Goal: Information Seeking & Learning: Learn about a topic

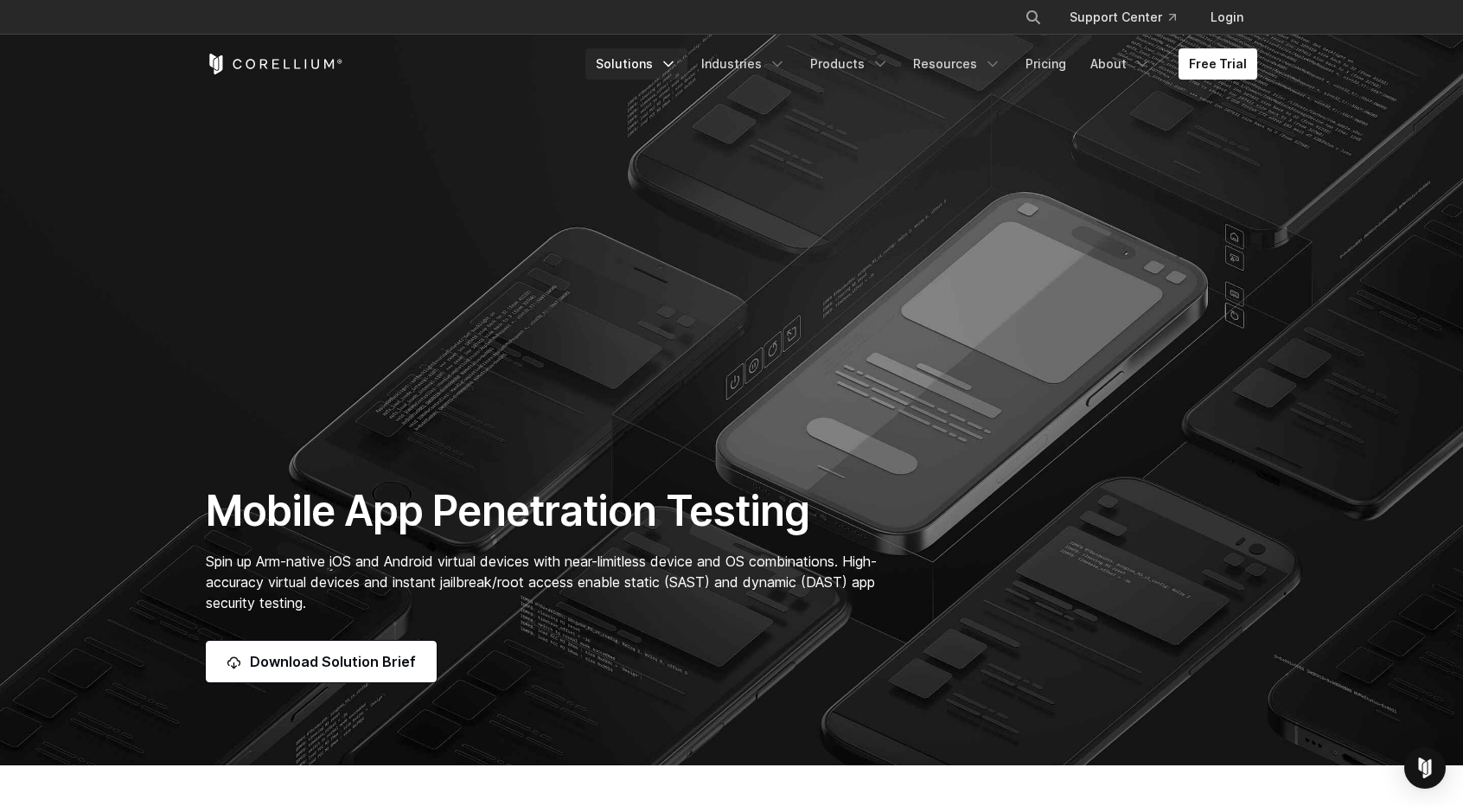
click at [677, 66] on icon "Navigation Menu" at bounding box center [668, 63] width 17 height 17
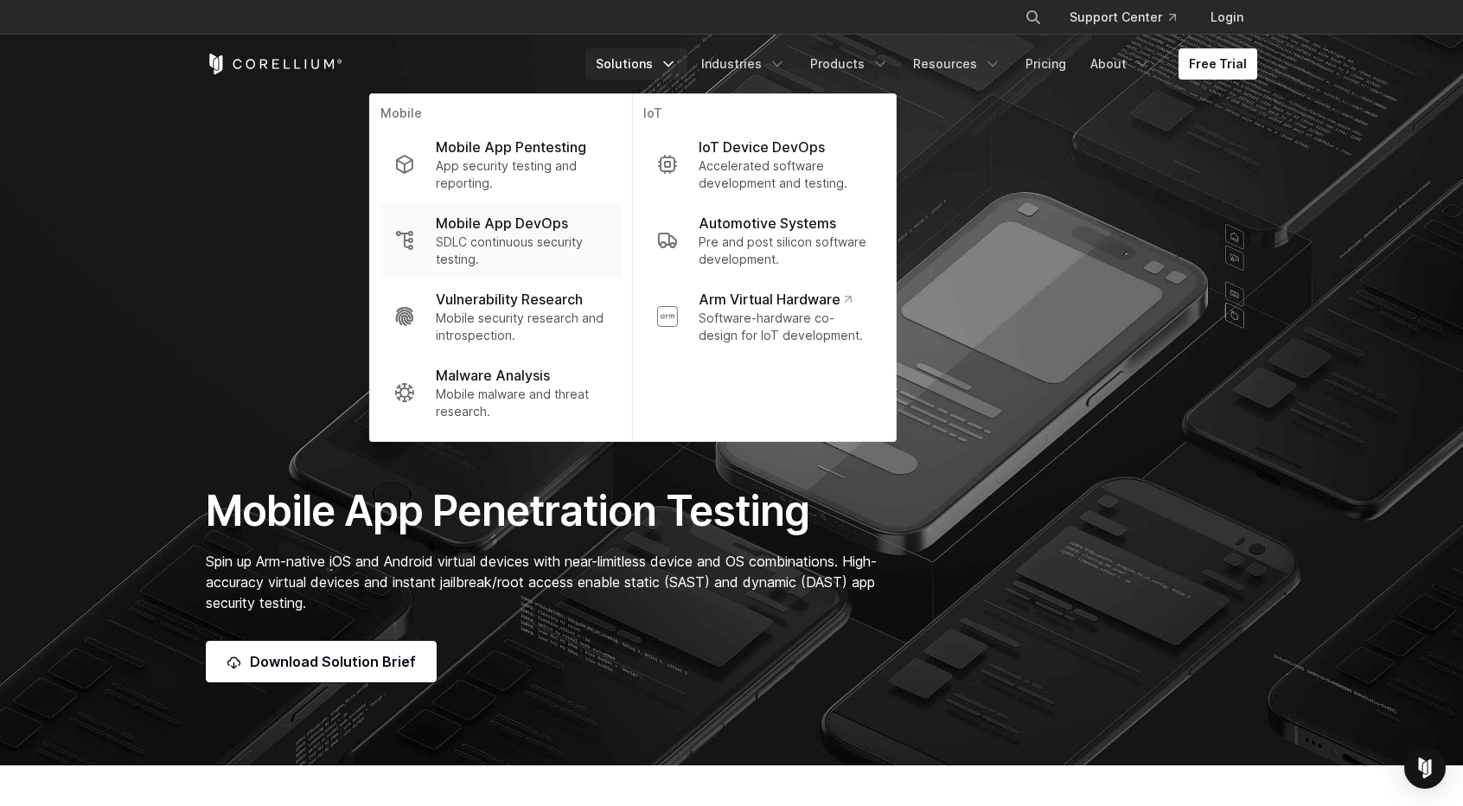
click at [504, 241] on p "SDLC continuous security testing." at bounding box center [522, 251] width 172 height 35
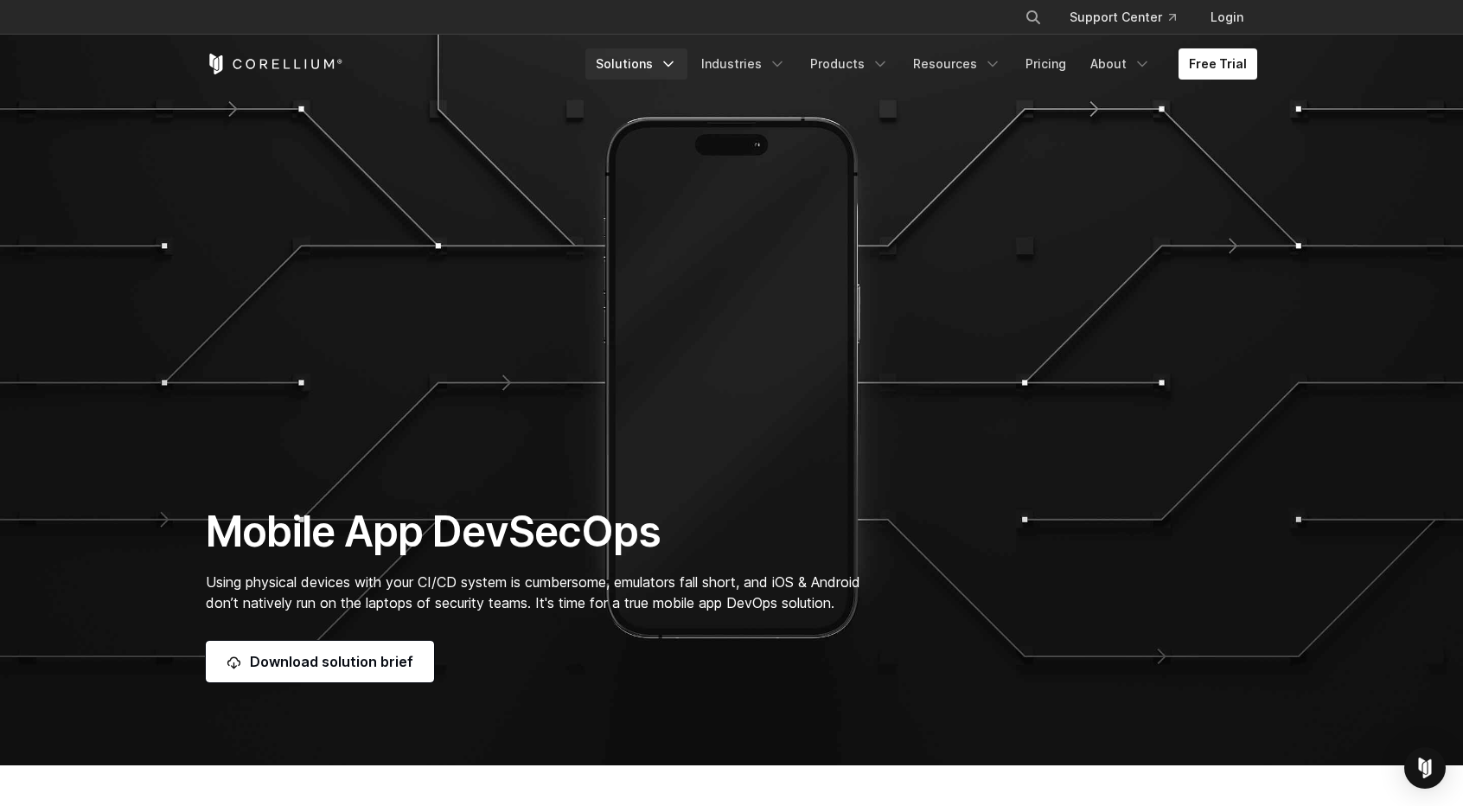
click at [677, 67] on icon "Navigation Menu" at bounding box center [668, 63] width 17 height 17
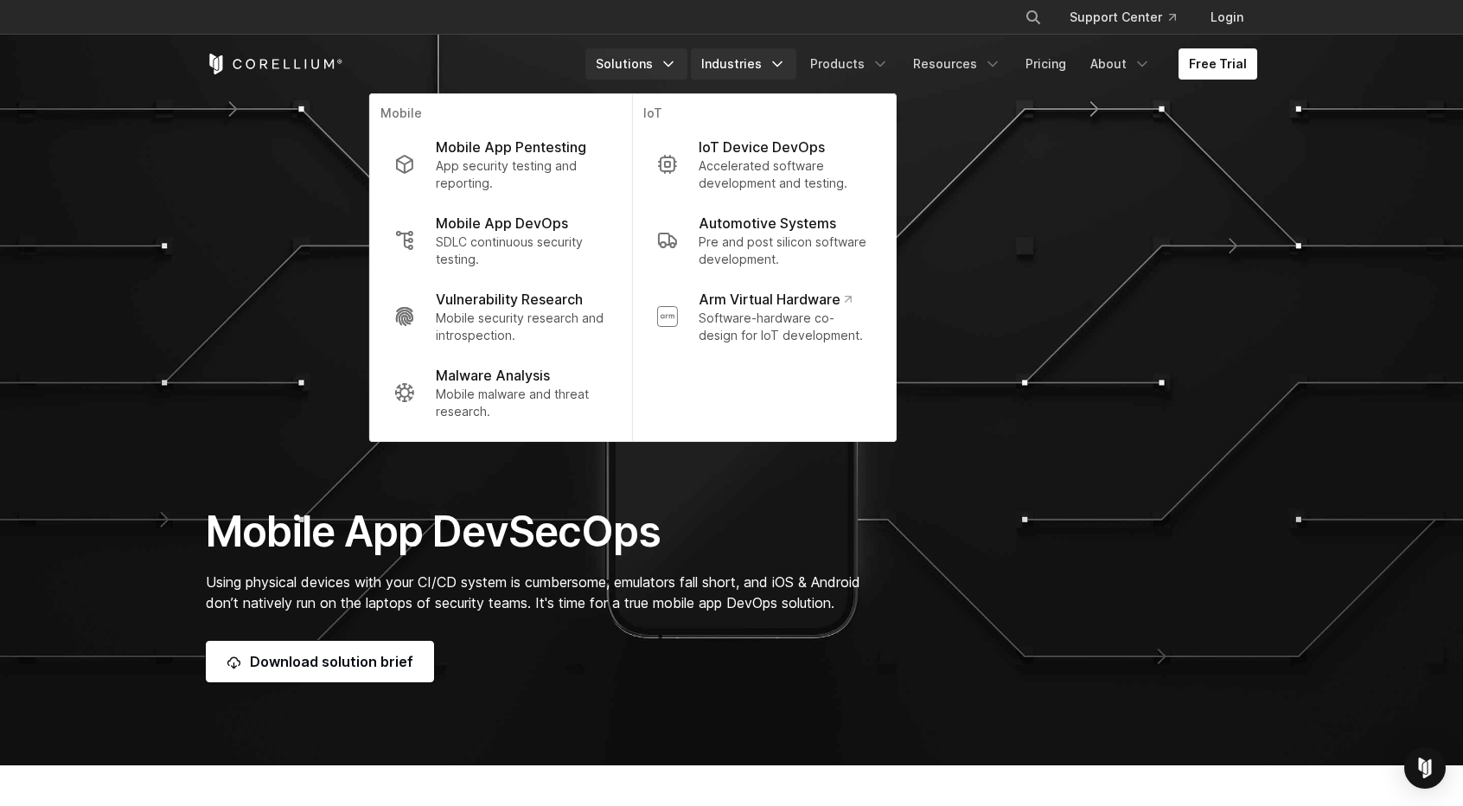
click at [782, 65] on polyline "Navigation Menu" at bounding box center [777, 64] width 9 height 4
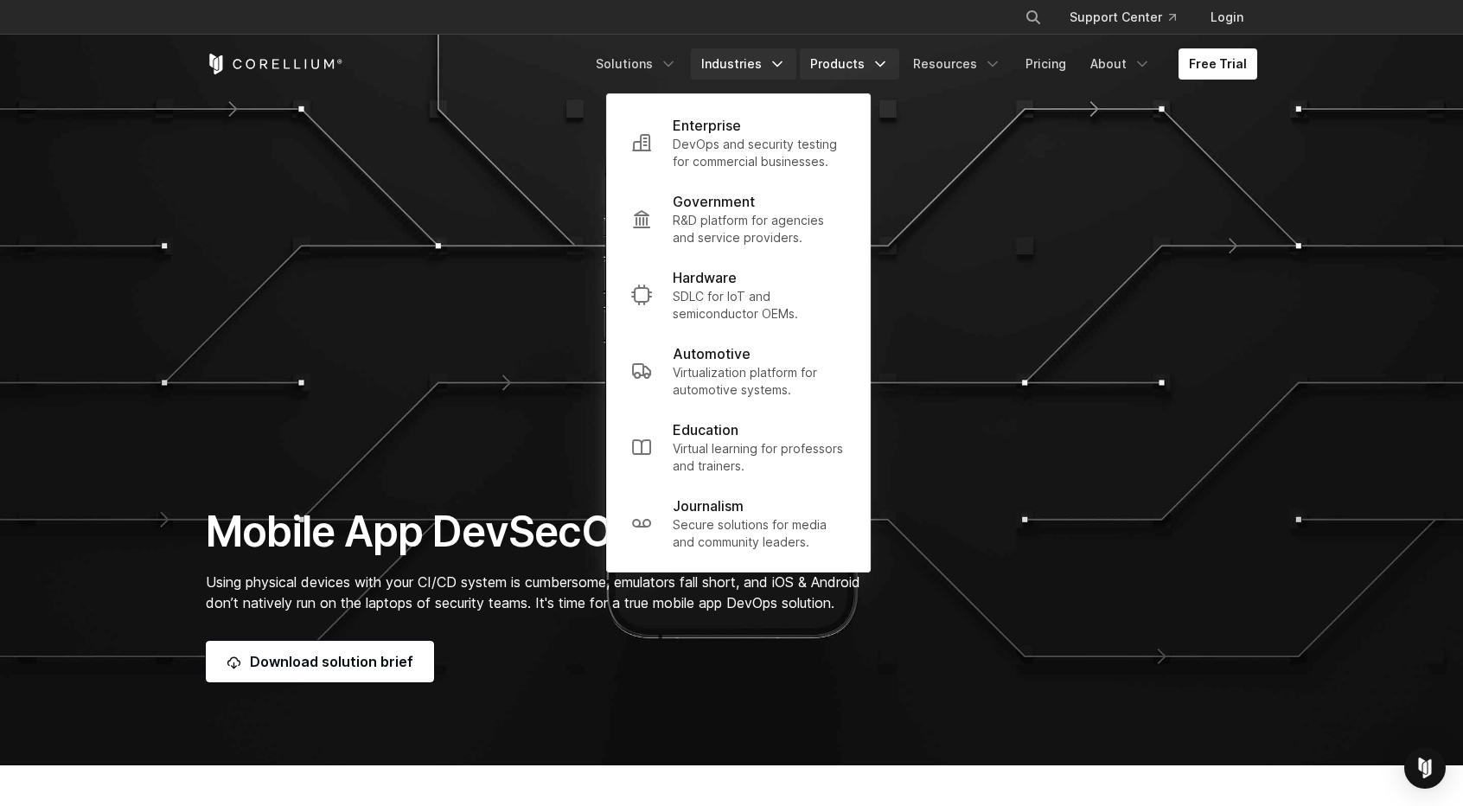
click at [884, 61] on icon "Navigation Menu" at bounding box center [880, 63] width 17 height 17
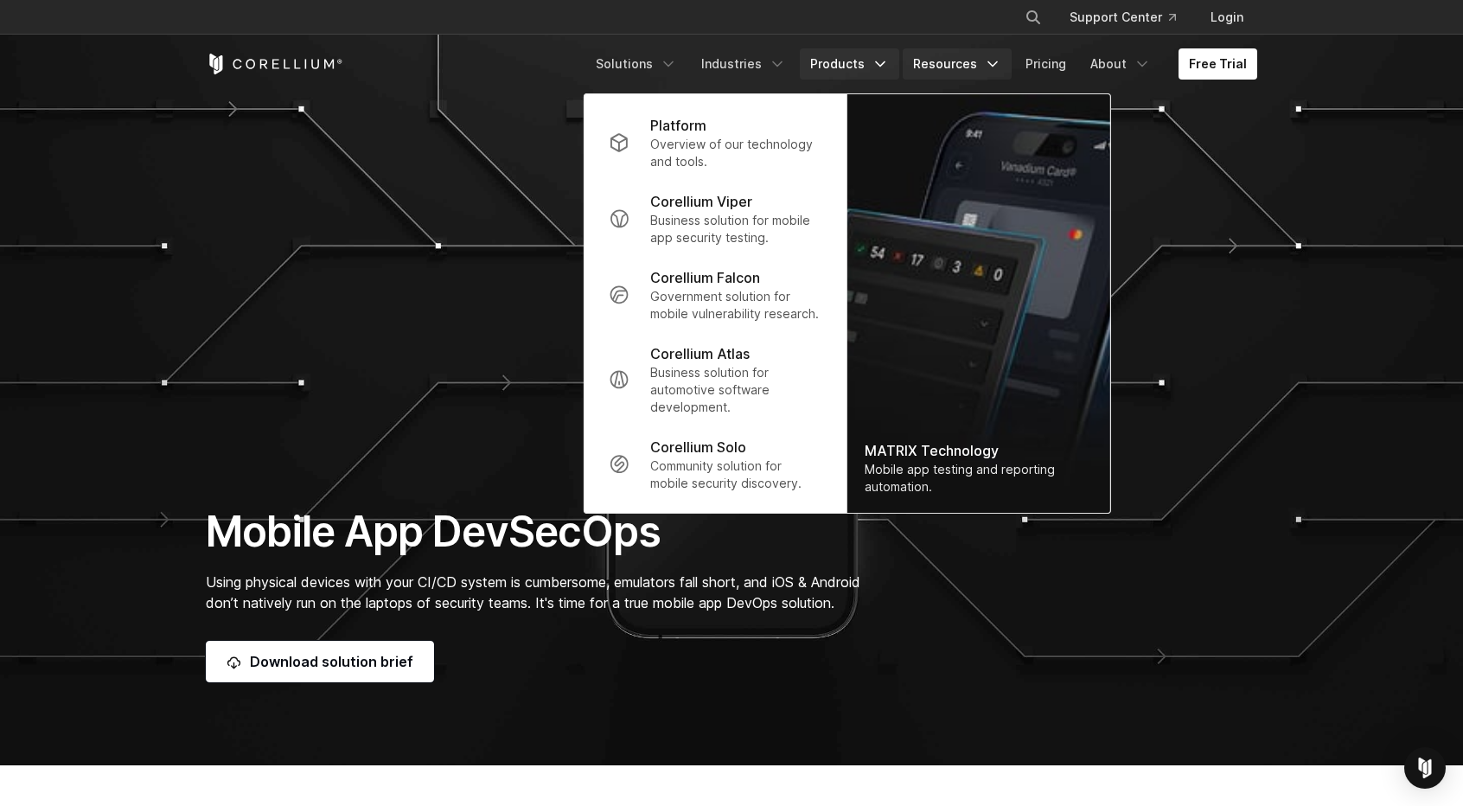
click at [993, 64] on icon "Navigation Menu" at bounding box center [992, 63] width 17 height 17
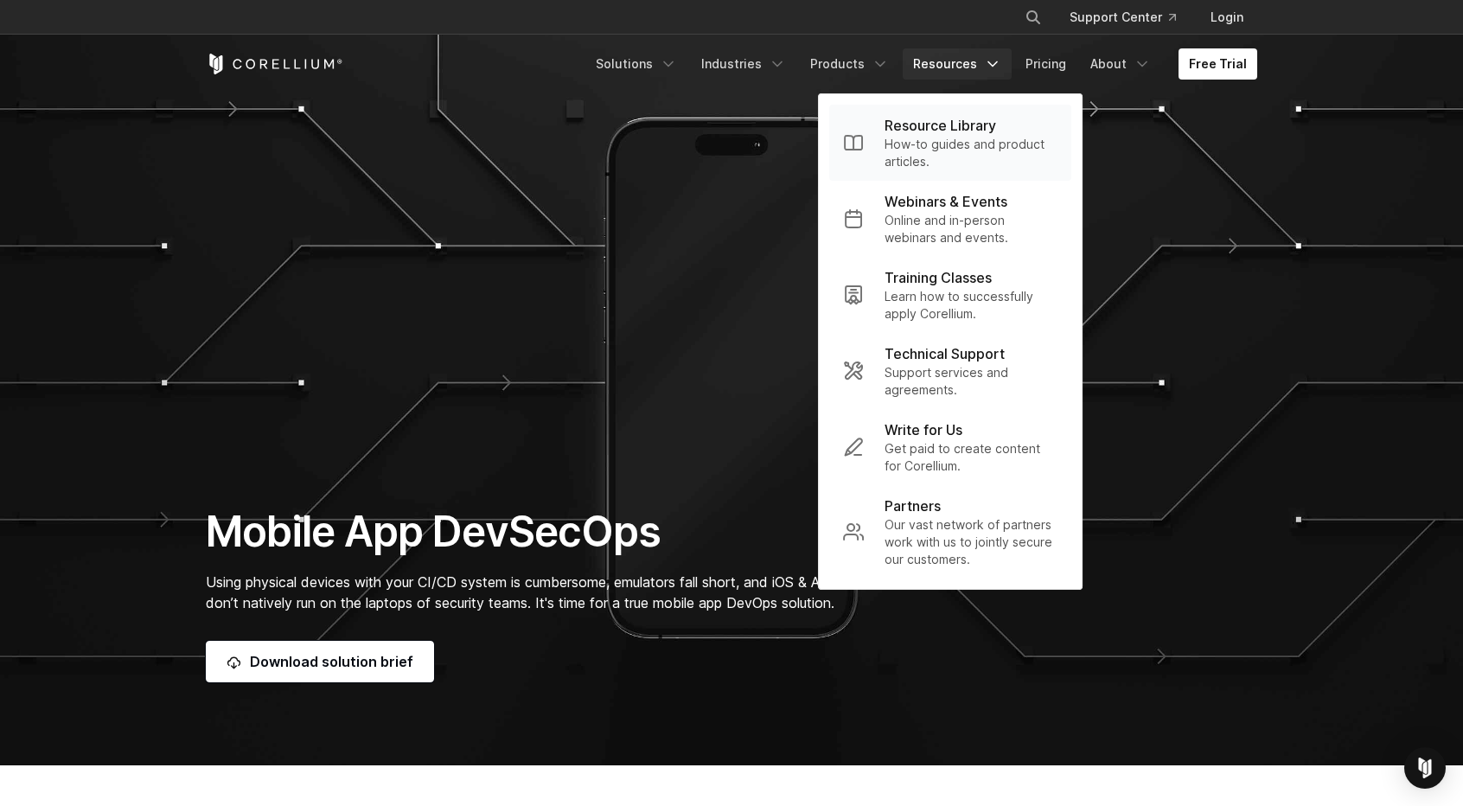
click at [936, 142] on p "How-to guides and product articles." at bounding box center [971, 153] width 173 height 35
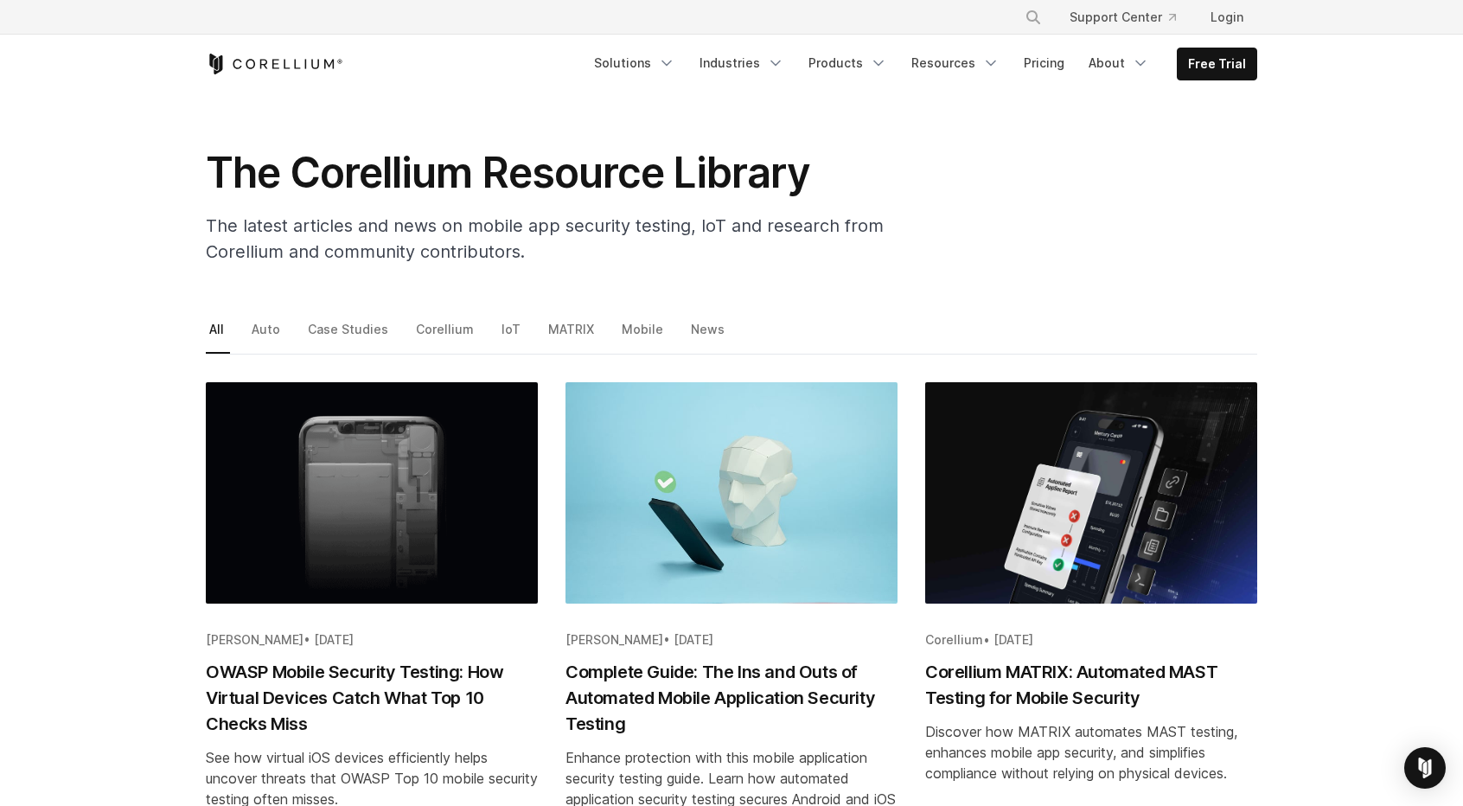
scroll to position [52, 0]
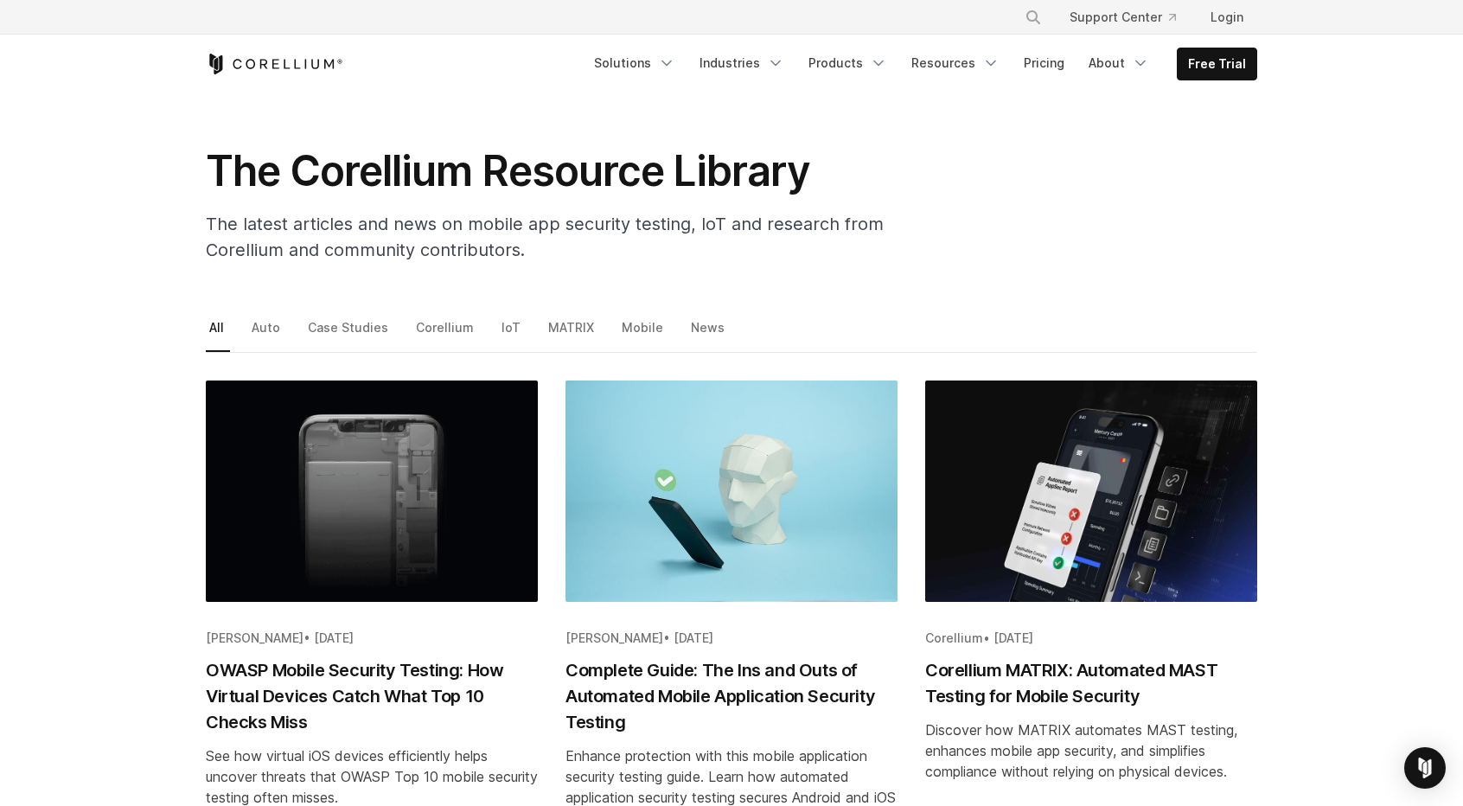
click at [1404, 174] on section "The Corellium Resource Library The latest articles and news on mobile app secur…" at bounding box center [731, 159] width 1463 height 235
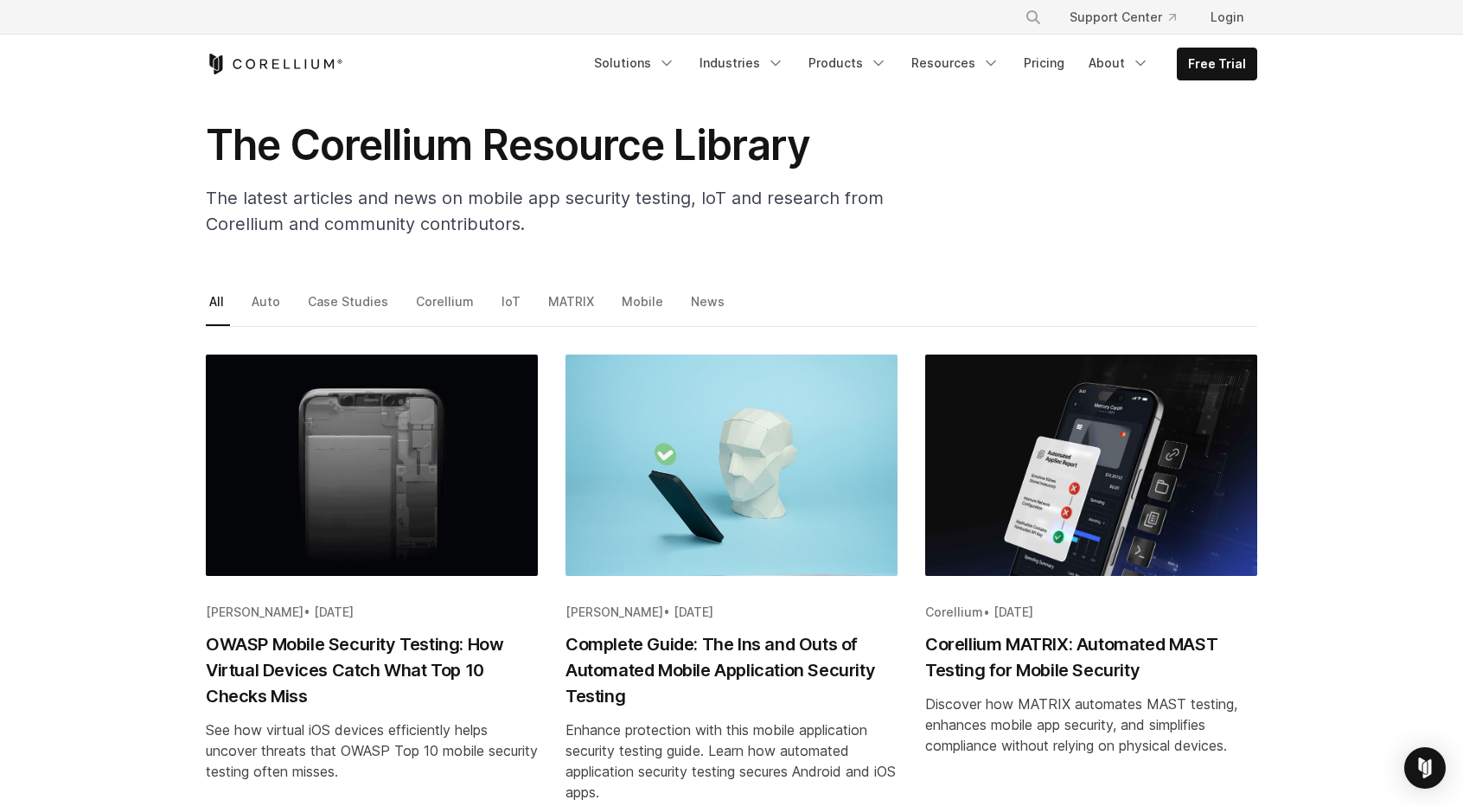
scroll to position [0, 0]
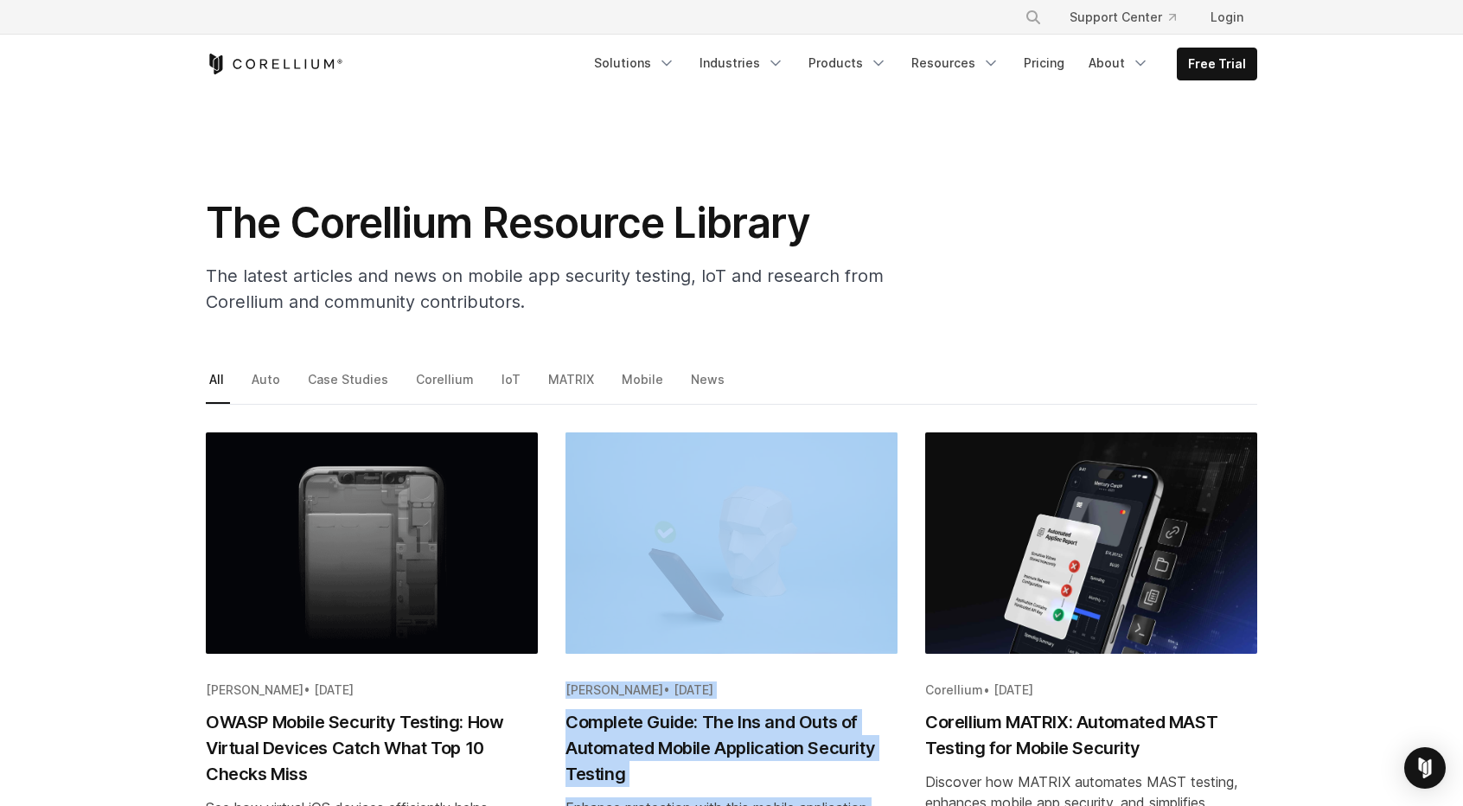
drag, startPoint x: 965, startPoint y: 417, endPoint x: 771, endPoint y: 561, distance: 242.4
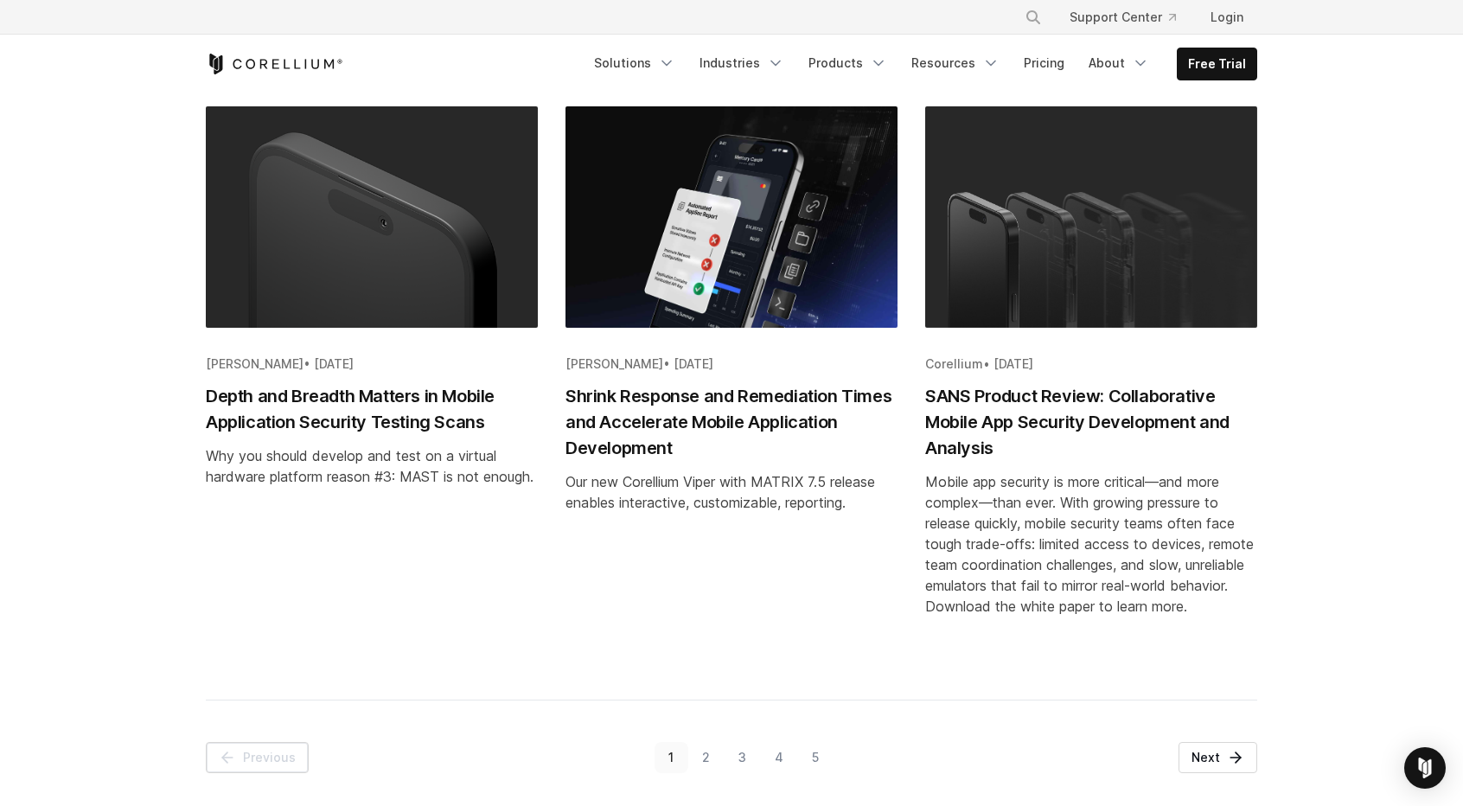
scroll to position [1854, 0]
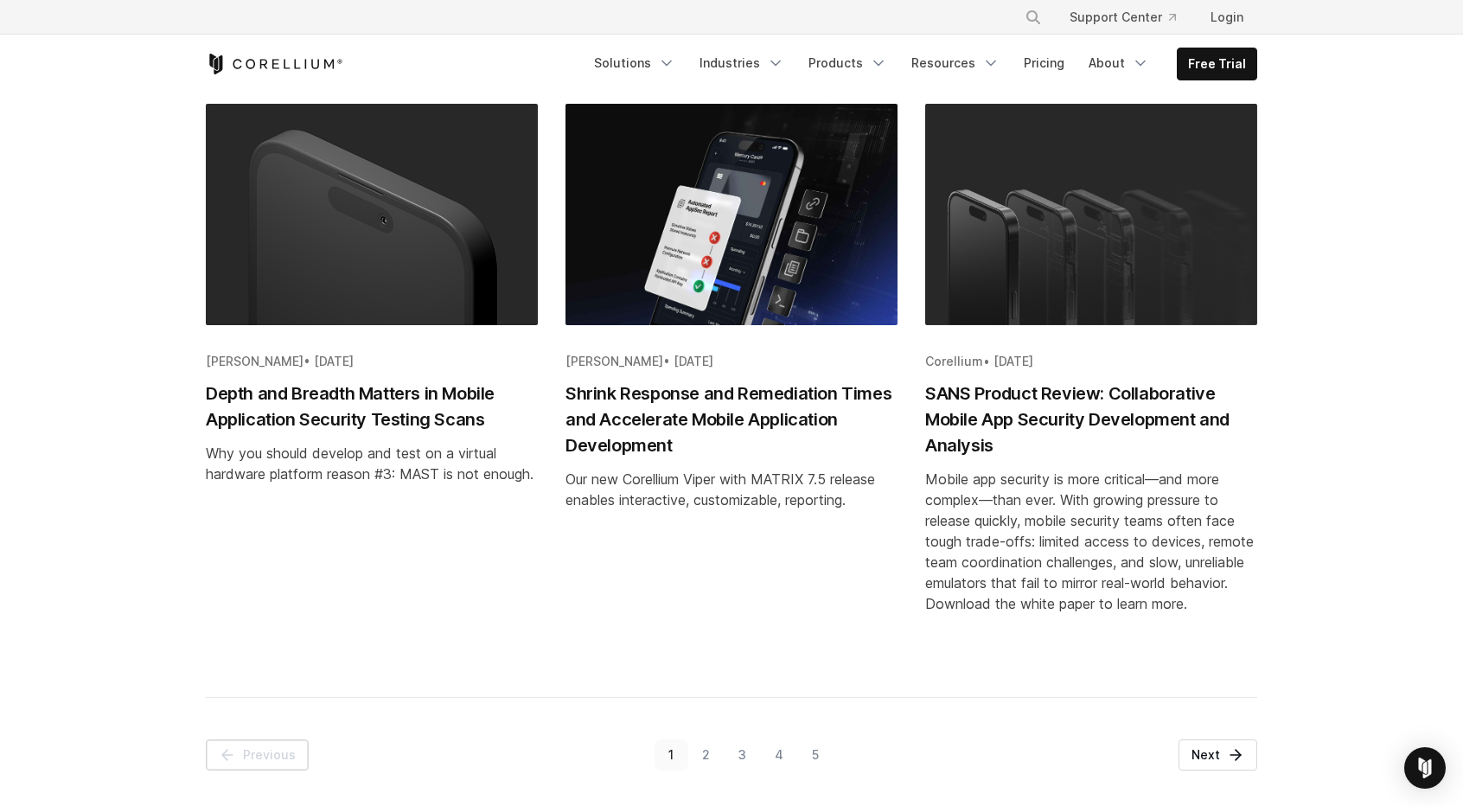
click at [725, 404] on h2 "Shrink Response and Remediation Times and Accelerate Mobile Application Develop…" at bounding box center [732, 420] width 332 height 78
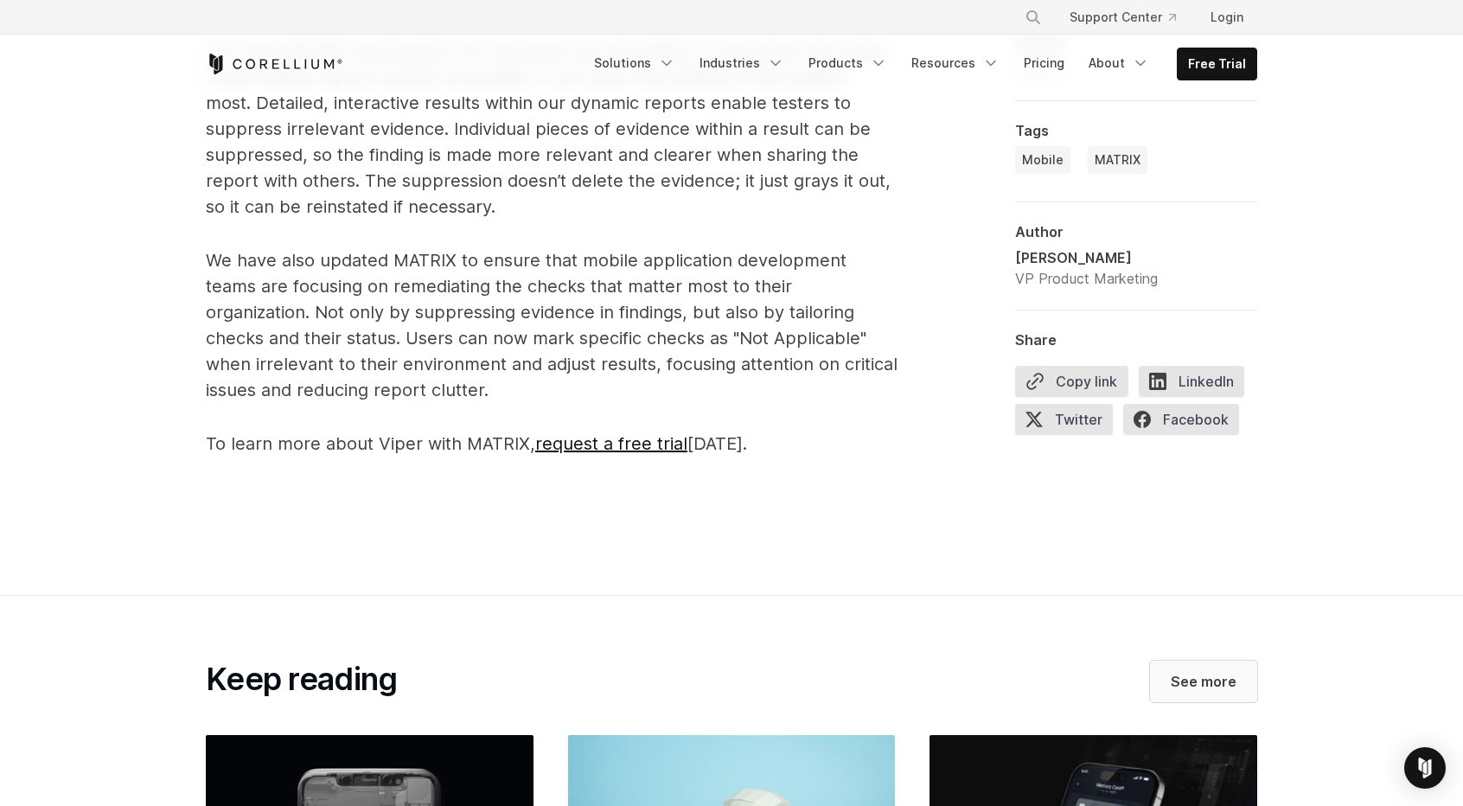
scroll to position [1786, 0]
click at [1211, 378] on span "LinkedIn" at bounding box center [1192, 381] width 106 height 31
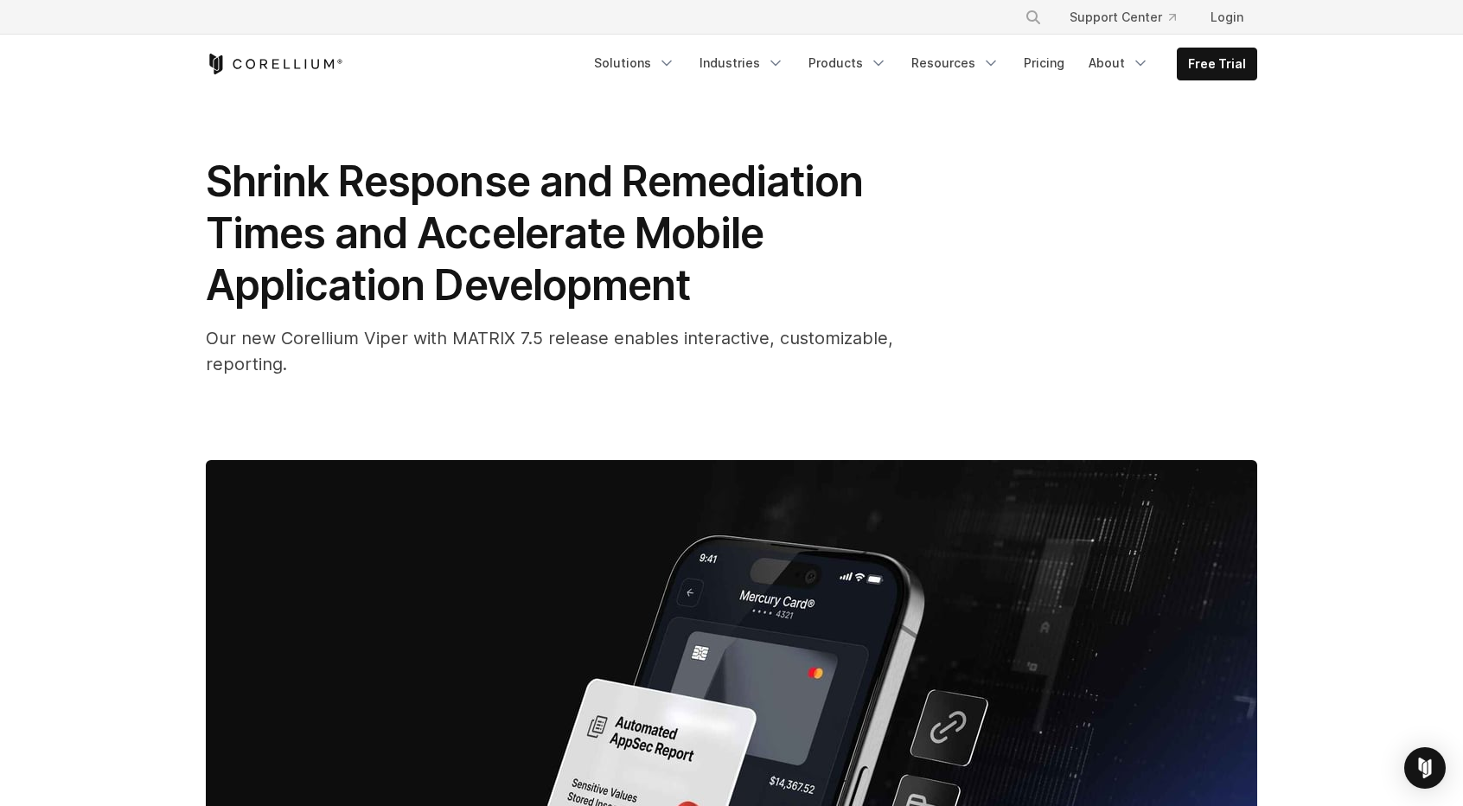
scroll to position [0, 0]
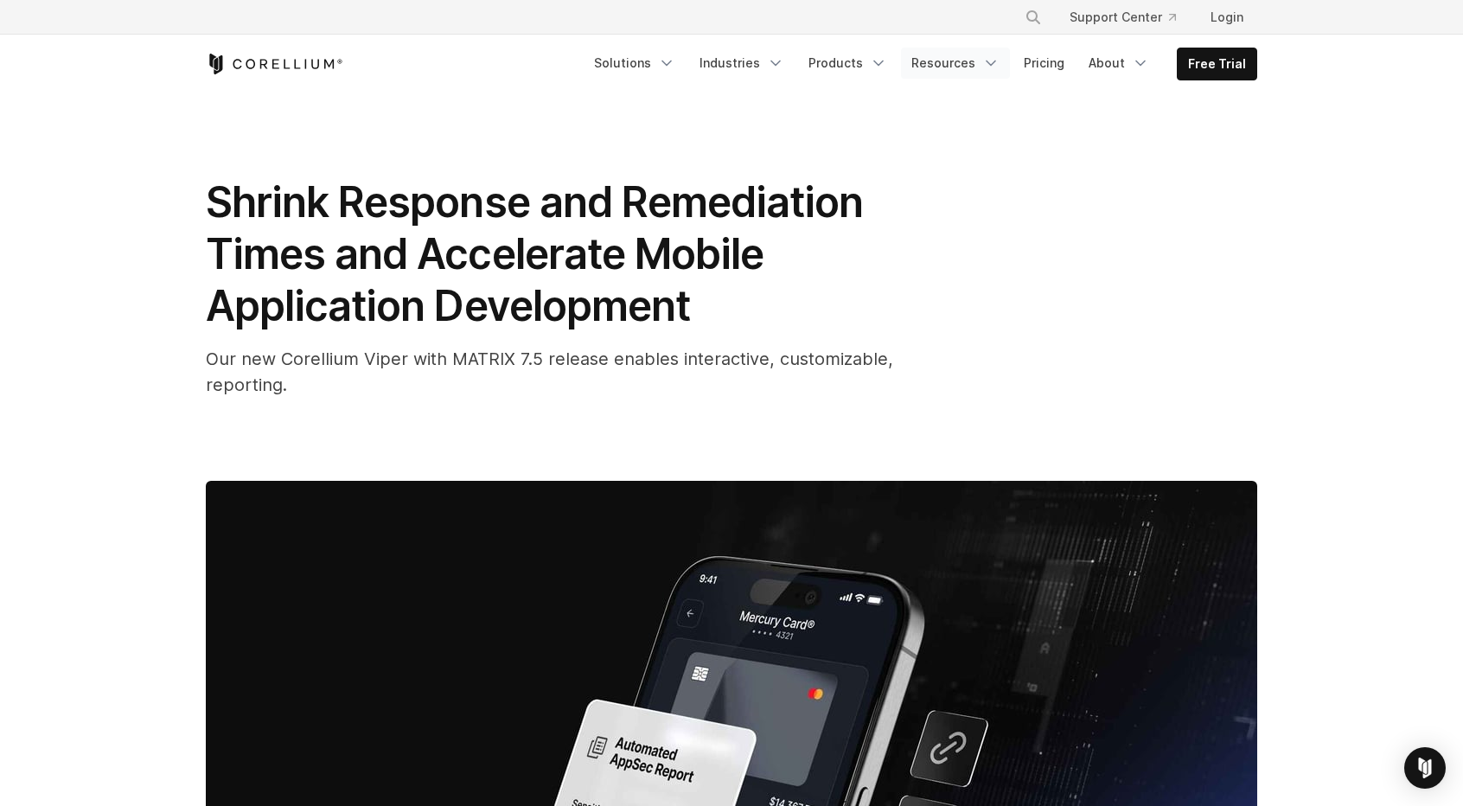
click at [1000, 61] on icon "Navigation Menu" at bounding box center [991, 62] width 17 height 17
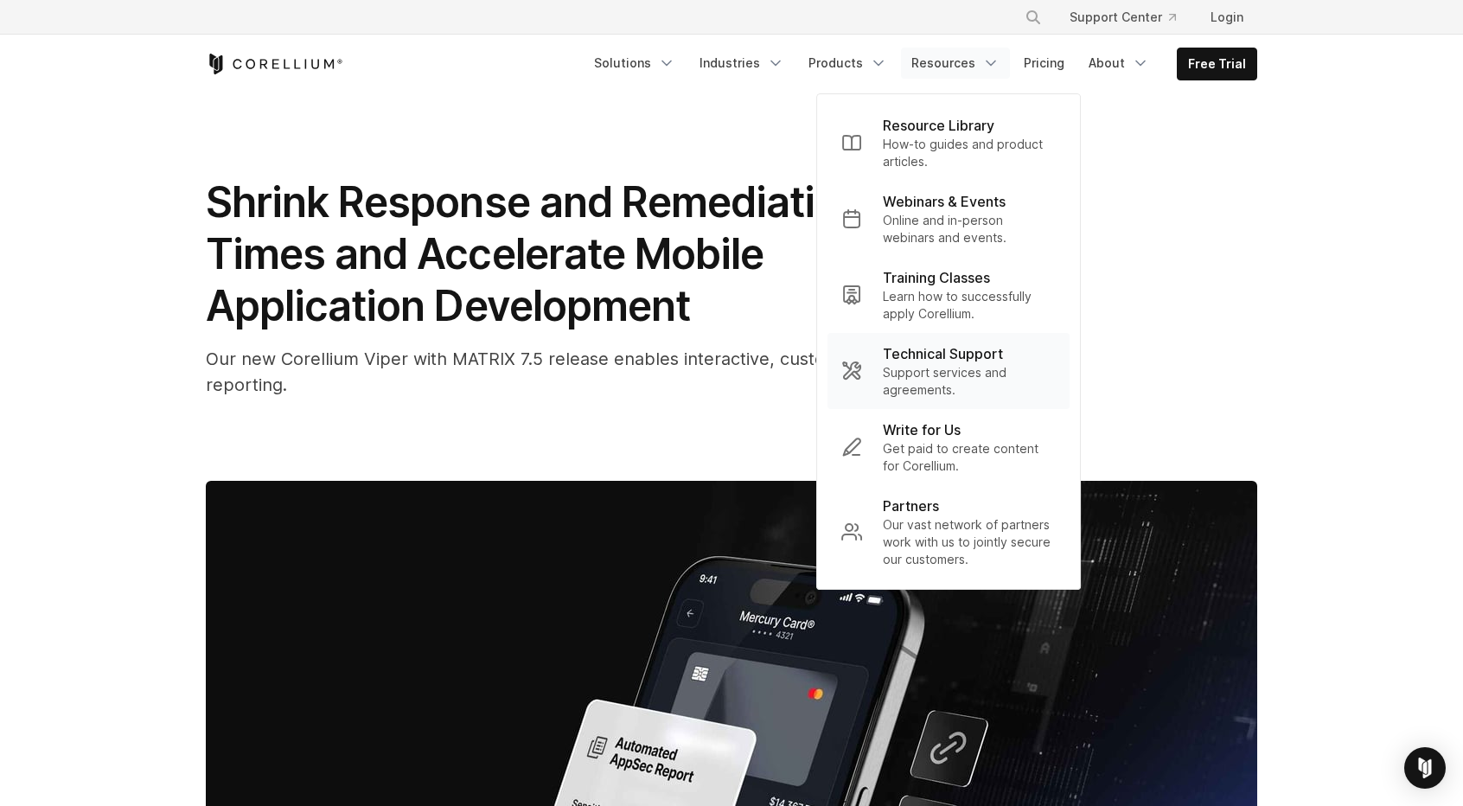
click at [937, 354] on p "Technical Support" at bounding box center [943, 353] width 120 height 21
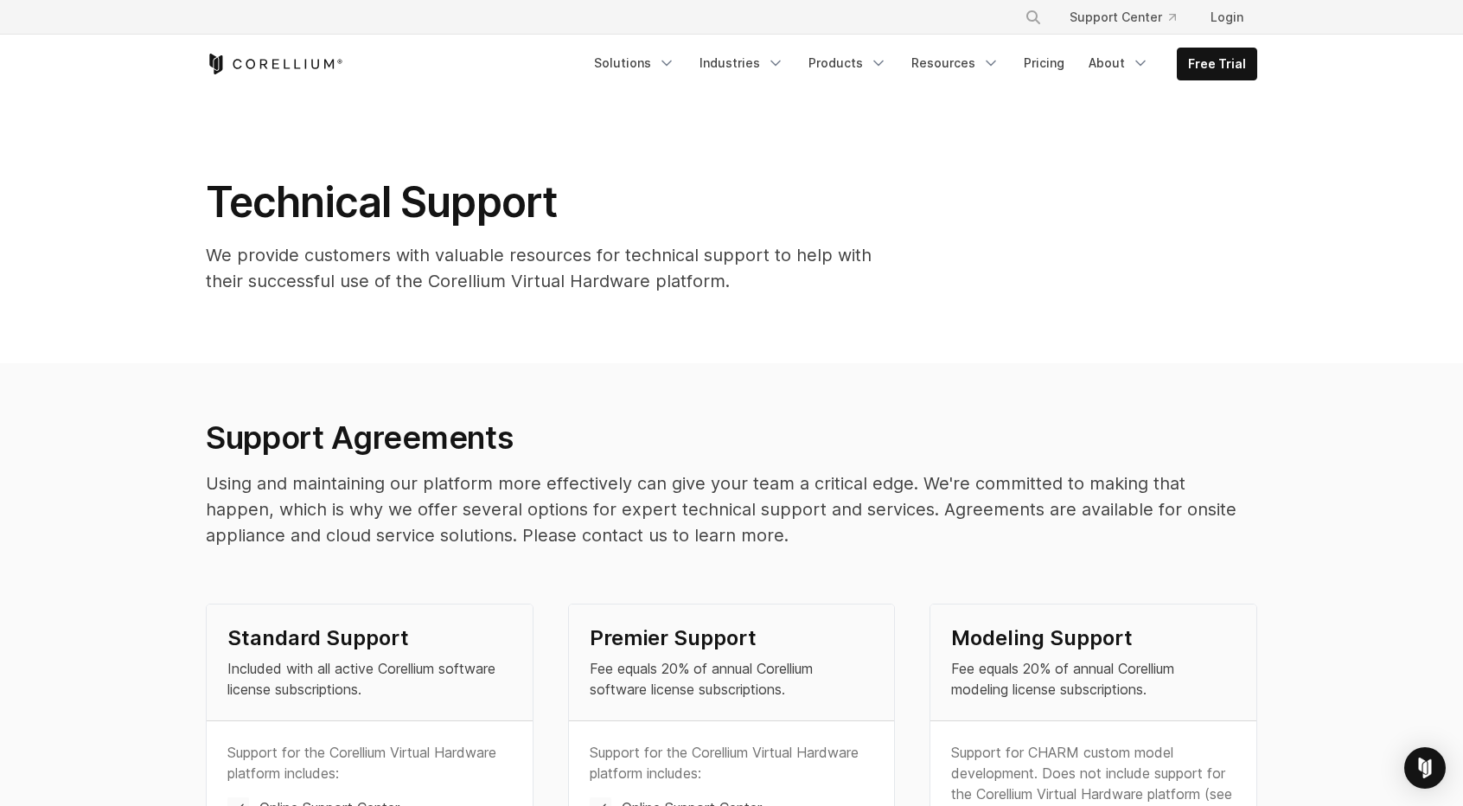
click at [251, 67] on icon "Corellium Home" at bounding box center [275, 64] width 138 height 21
